Goal: Book appointment/travel/reservation

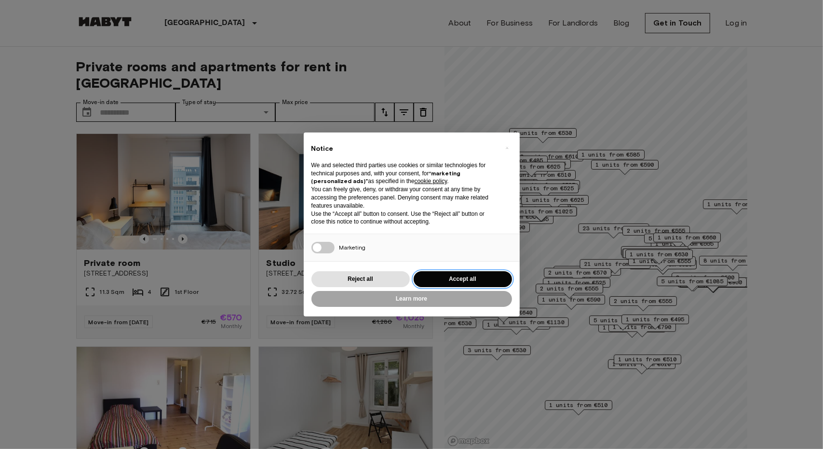
click at [455, 278] on button "Accept all" at bounding box center [462, 279] width 98 height 16
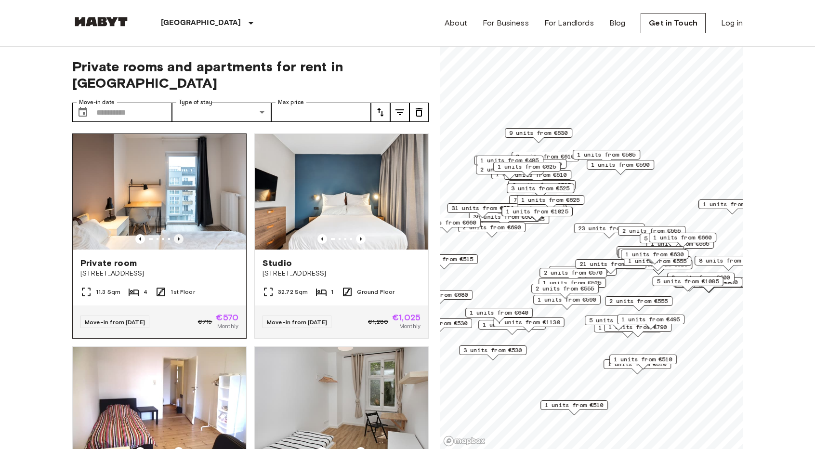
click at [178, 237] on icon "Previous image" at bounding box center [179, 239] width 2 height 4
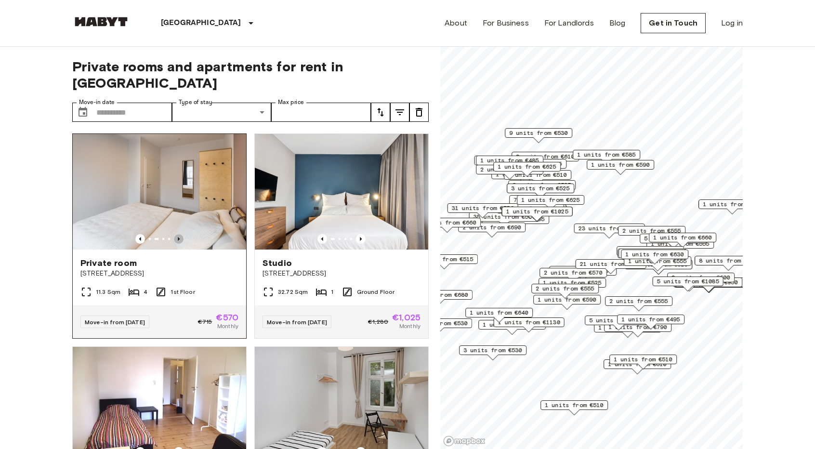
click at [178, 237] on icon "Previous image" at bounding box center [179, 239] width 2 height 4
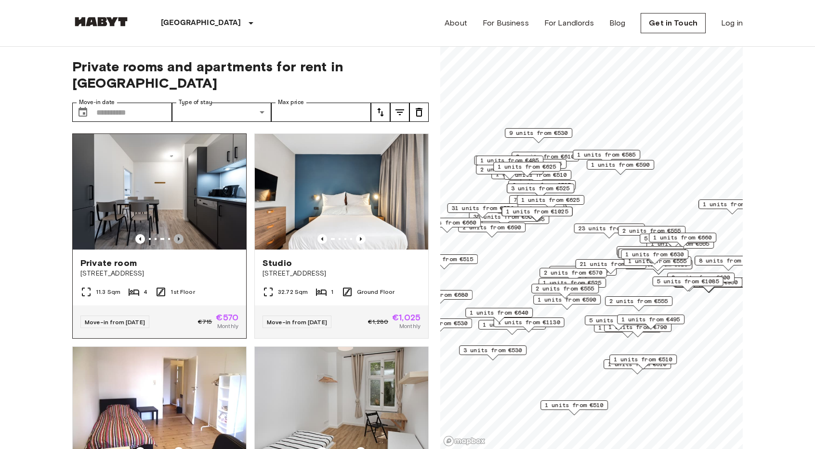
click at [178, 237] on icon "Previous image" at bounding box center [179, 239] width 2 height 4
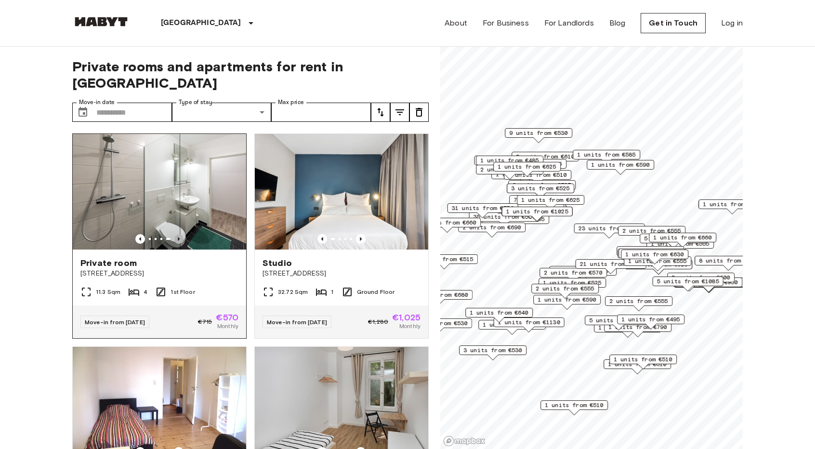
click at [178, 237] on icon "Previous image" at bounding box center [179, 239] width 2 height 4
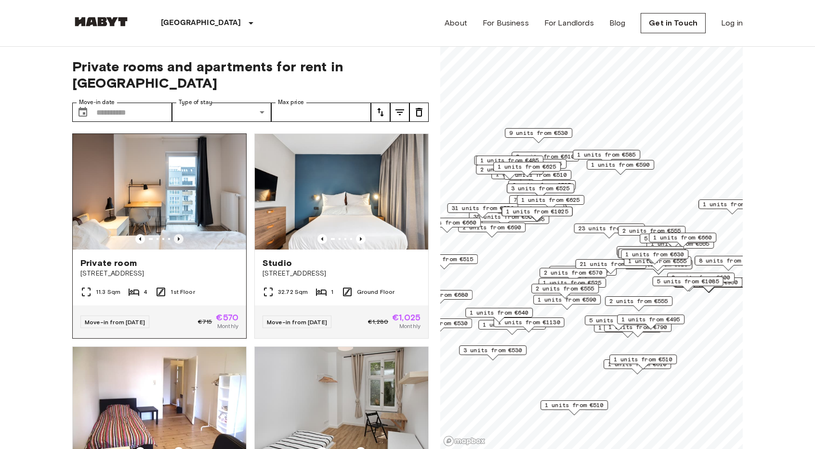
click at [178, 237] on icon "Previous image" at bounding box center [179, 239] width 2 height 4
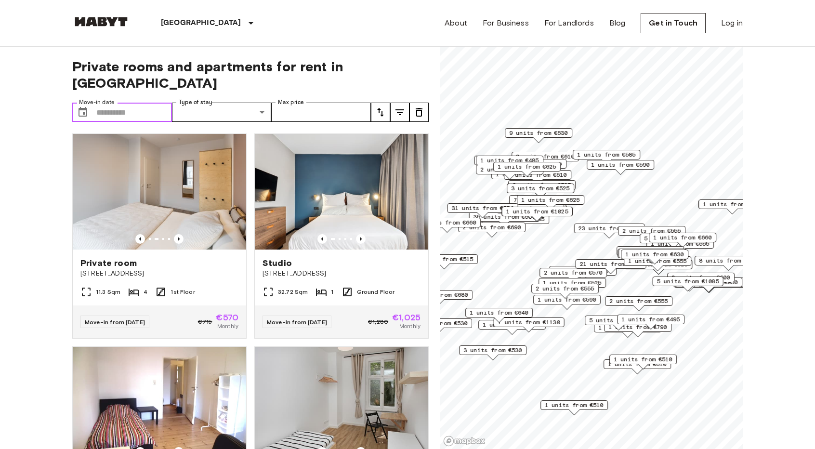
click at [132, 103] on input "Move-in date" at bounding box center [134, 112] width 76 height 19
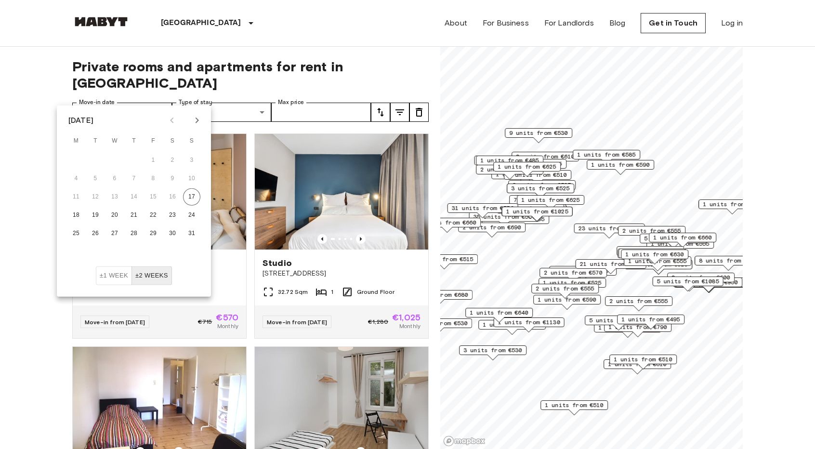
click at [194, 119] on icon "Next month" at bounding box center [197, 121] width 12 height 12
click at [77, 158] on button "1" at bounding box center [75, 160] width 17 height 17
type input "**********"
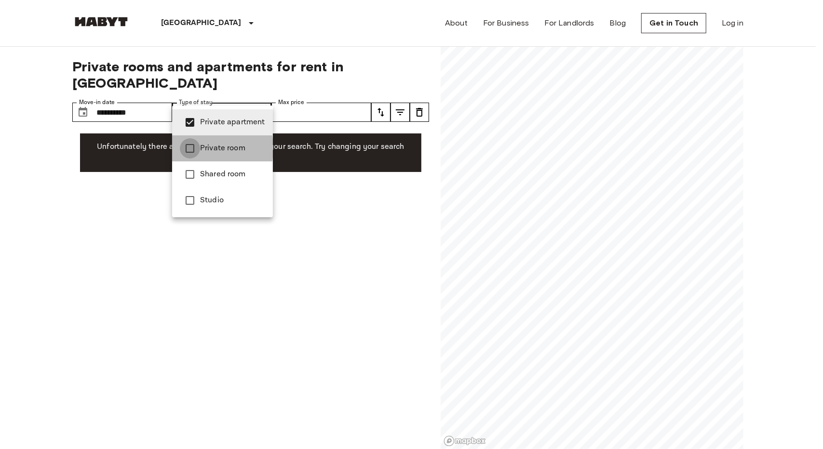
type input "**********"
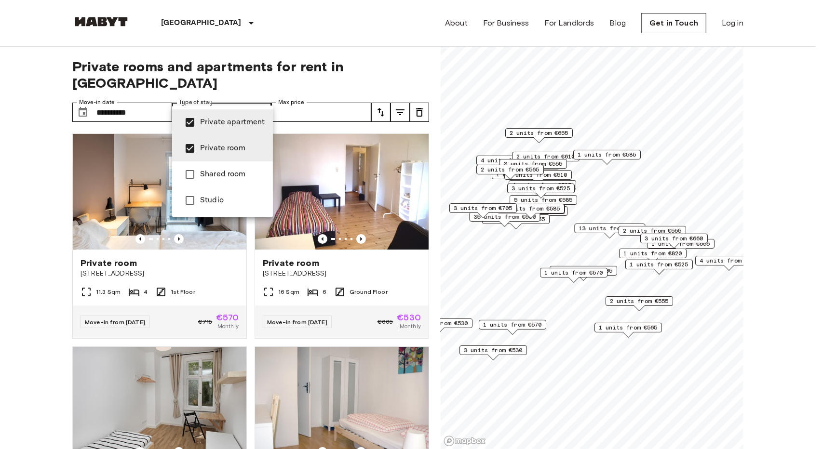
click at [9, 164] on div at bounding box center [411, 224] width 823 height 449
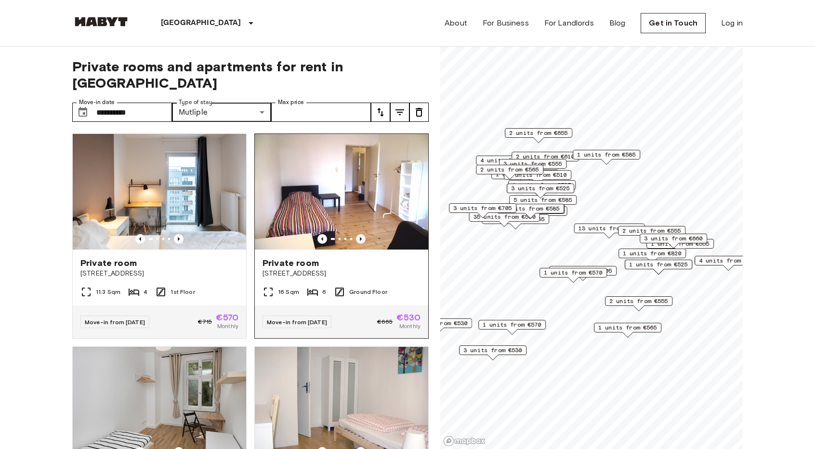
click at [356, 234] on icon "Previous image" at bounding box center [361, 239] width 10 height 10
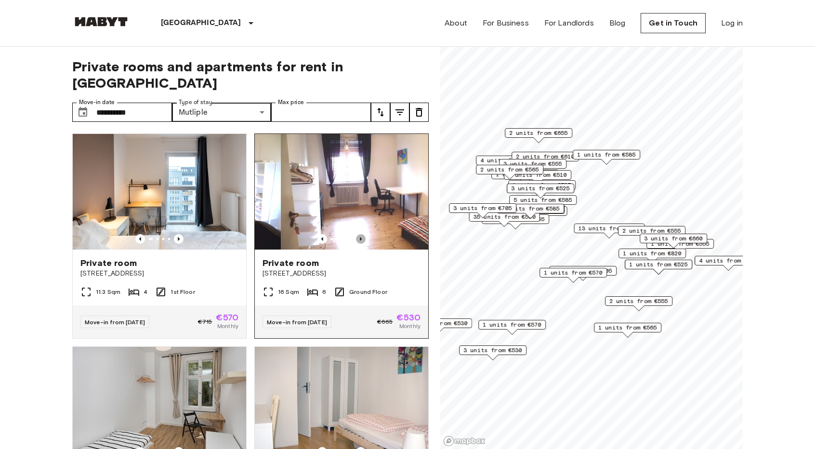
click at [356, 234] on icon "Previous image" at bounding box center [361, 239] width 10 height 10
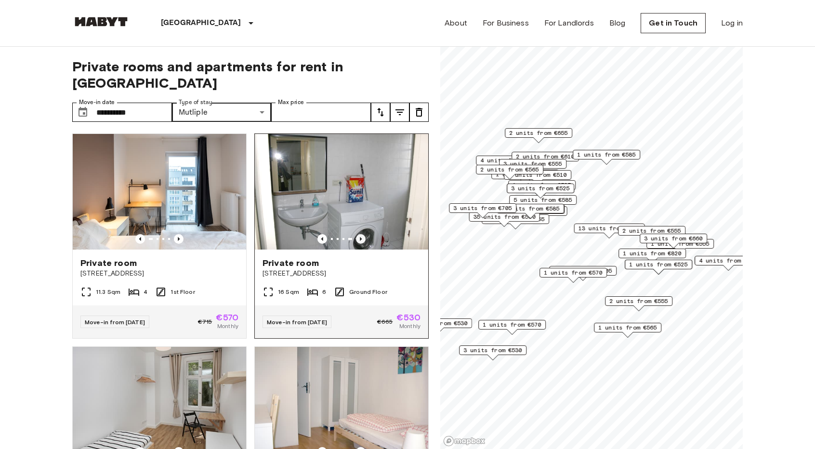
click at [356, 234] on icon "Previous image" at bounding box center [361, 239] width 10 height 10
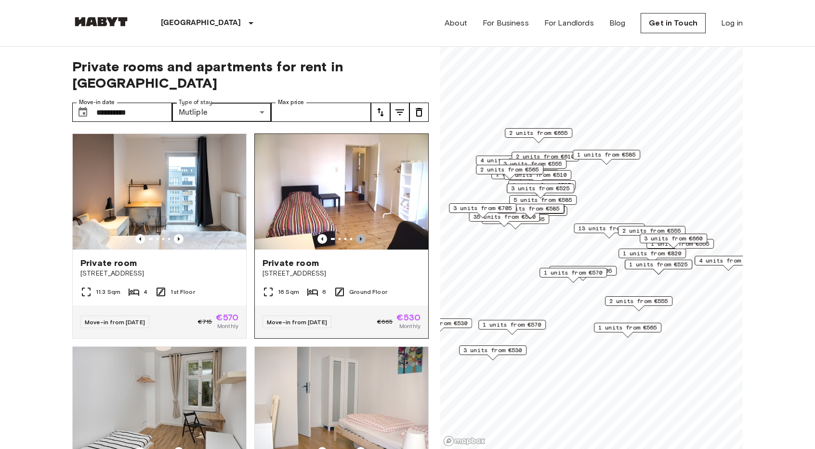
click at [356, 234] on icon "Previous image" at bounding box center [361, 239] width 10 height 10
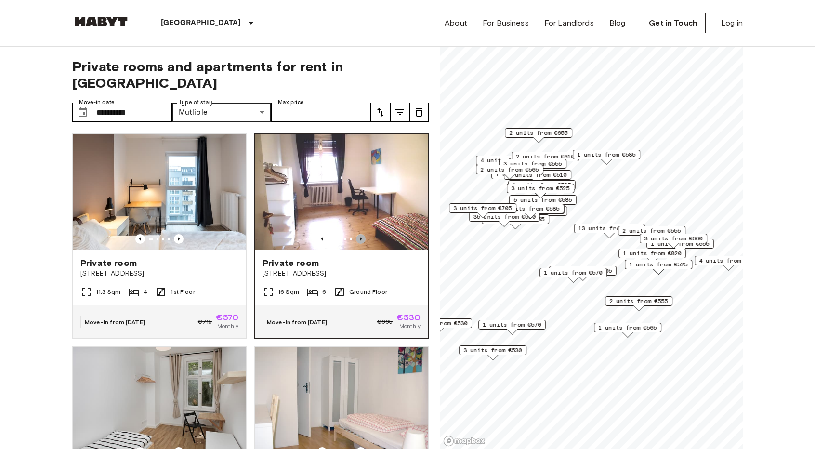
click at [356, 234] on icon "Previous image" at bounding box center [361, 239] width 10 height 10
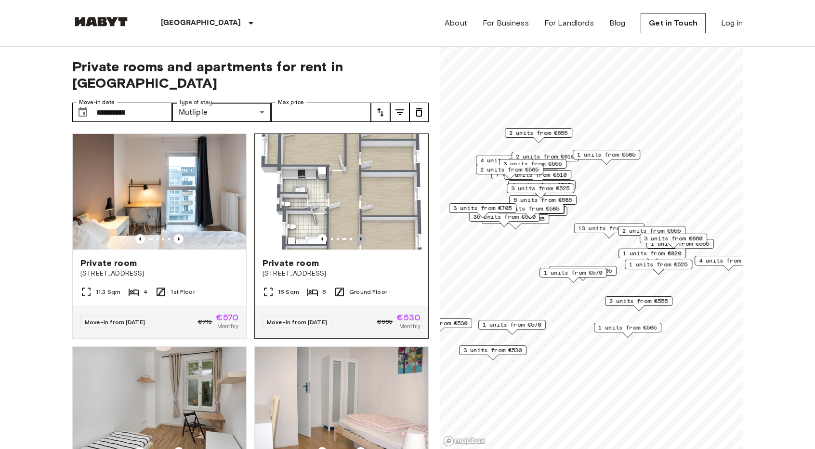
click at [356, 234] on icon "Previous image" at bounding box center [361, 239] width 10 height 10
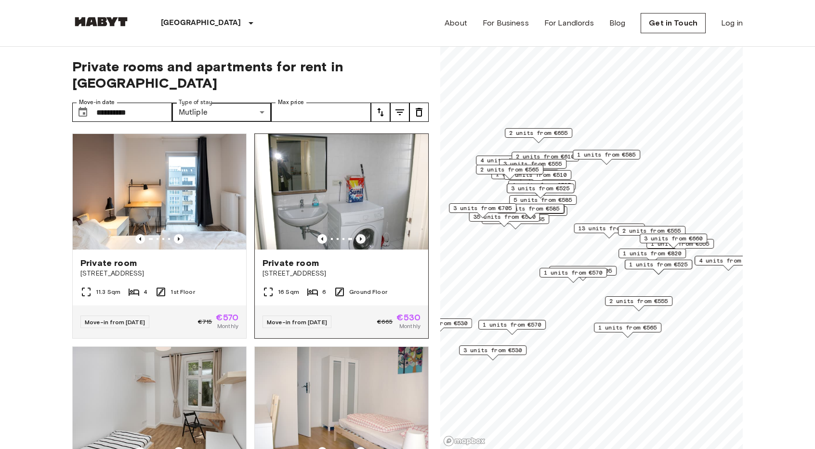
click at [356, 234] on icon "Previous image" at bounding box center [361, 239] width 10 height 10
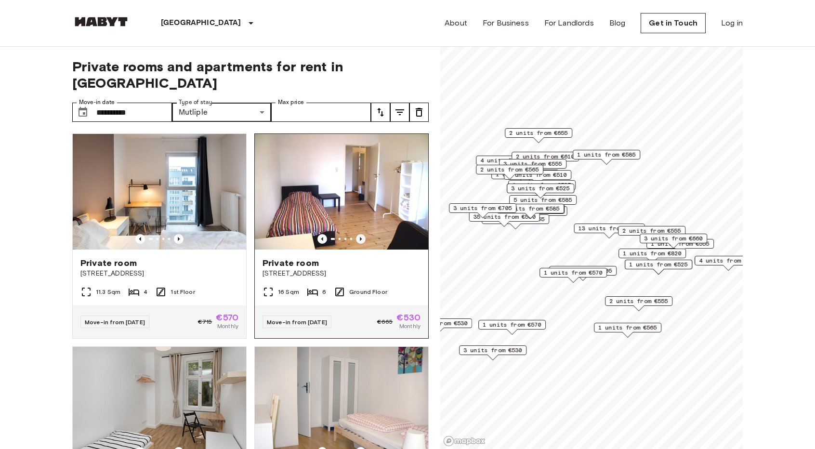
click at [356, 234] on icon "Previous image" at bounding box center [361, 239] width 10 height 10
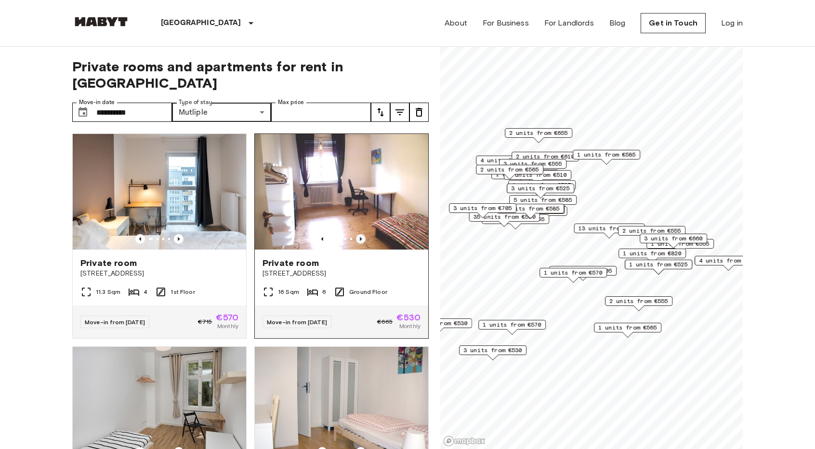
click at [356, 234] on icon "Previous image" at bounding box center [361, 239] width 10 height 10
